Goal: Register for event/course

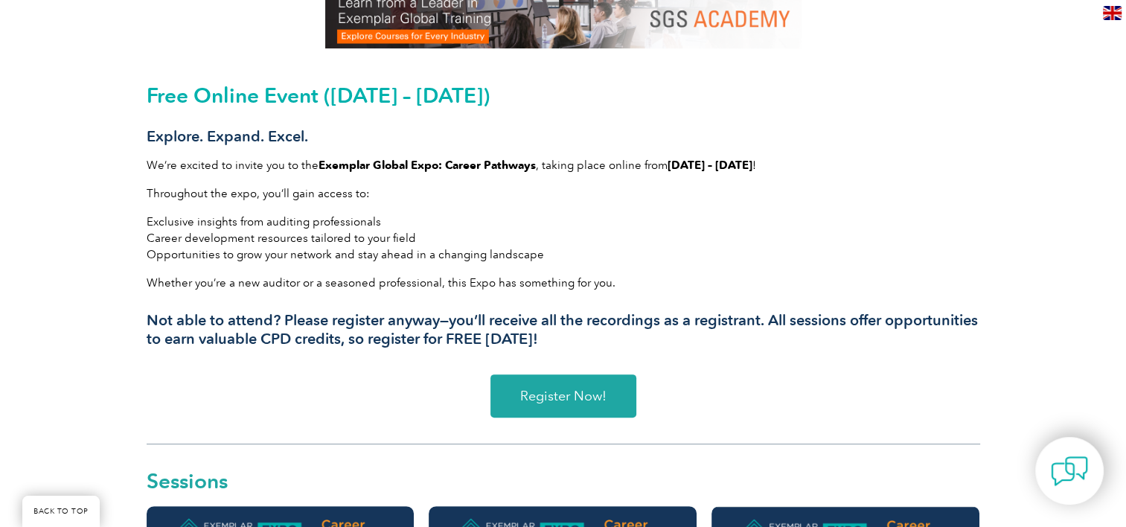
scroll to position [373, 0]
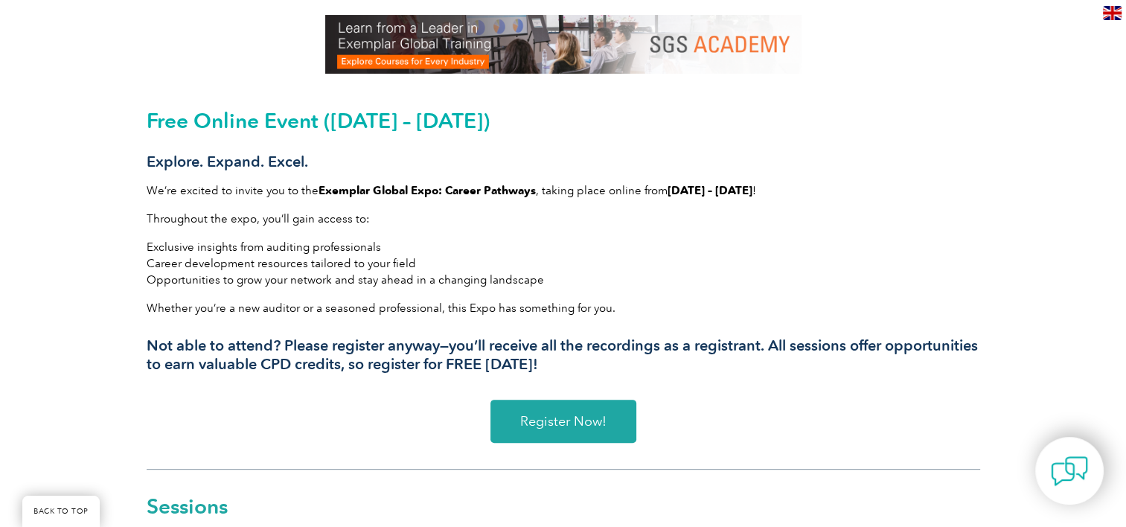
click at [572, 423] on span "Register Now!" at bounding box center [563, 421] width 86 height 13
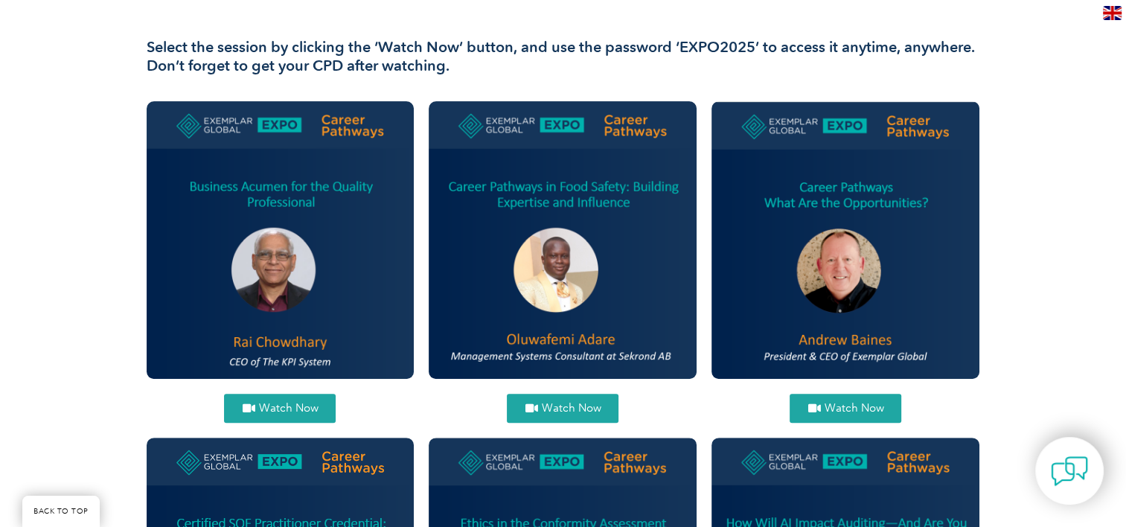
scroll to position [494, 0]
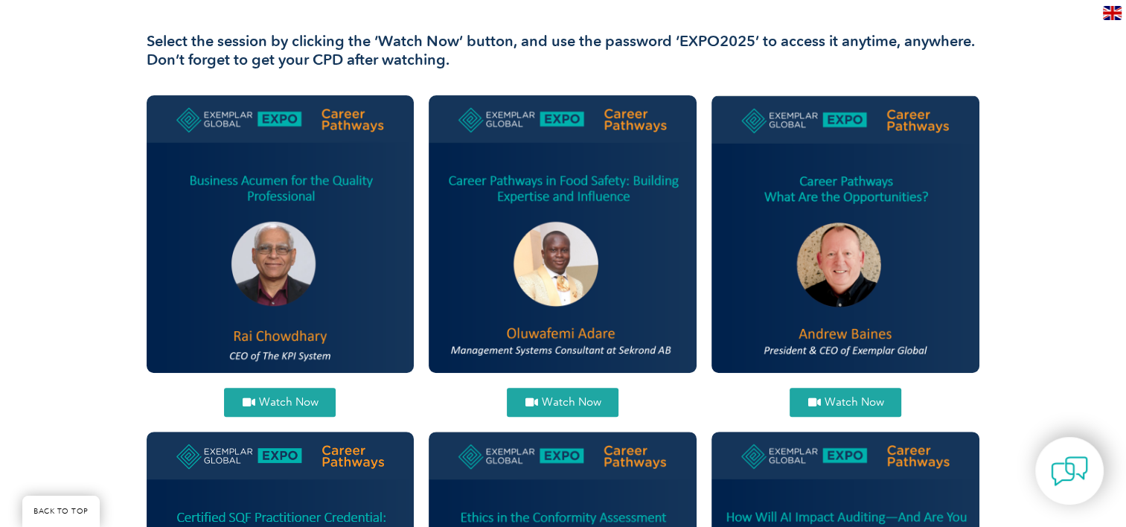
click at [852, 397] on span "Watch Now" at bounding box center [854, 402] width 60 height 11
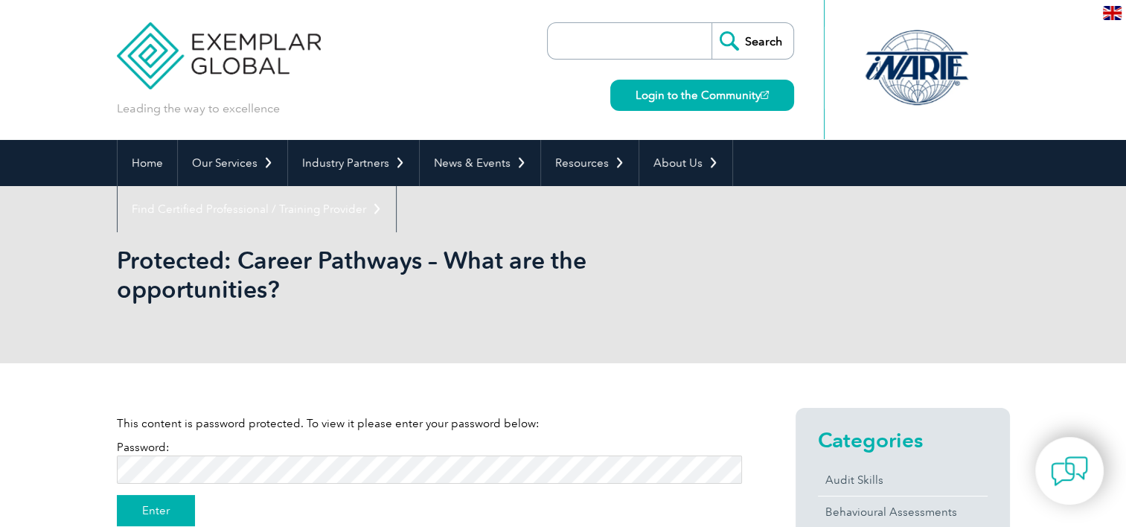
click at [156, 509] on input "Enter" at bounding box center [156, 510] width 78 height 31
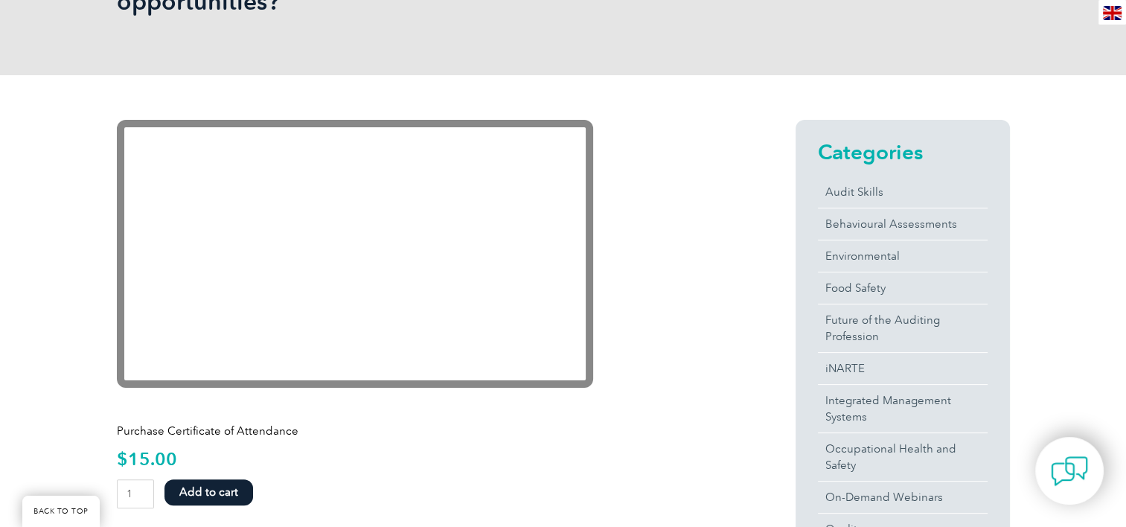
scroll to position [295, 0]
